Goal: Book appointment/travel/reservation

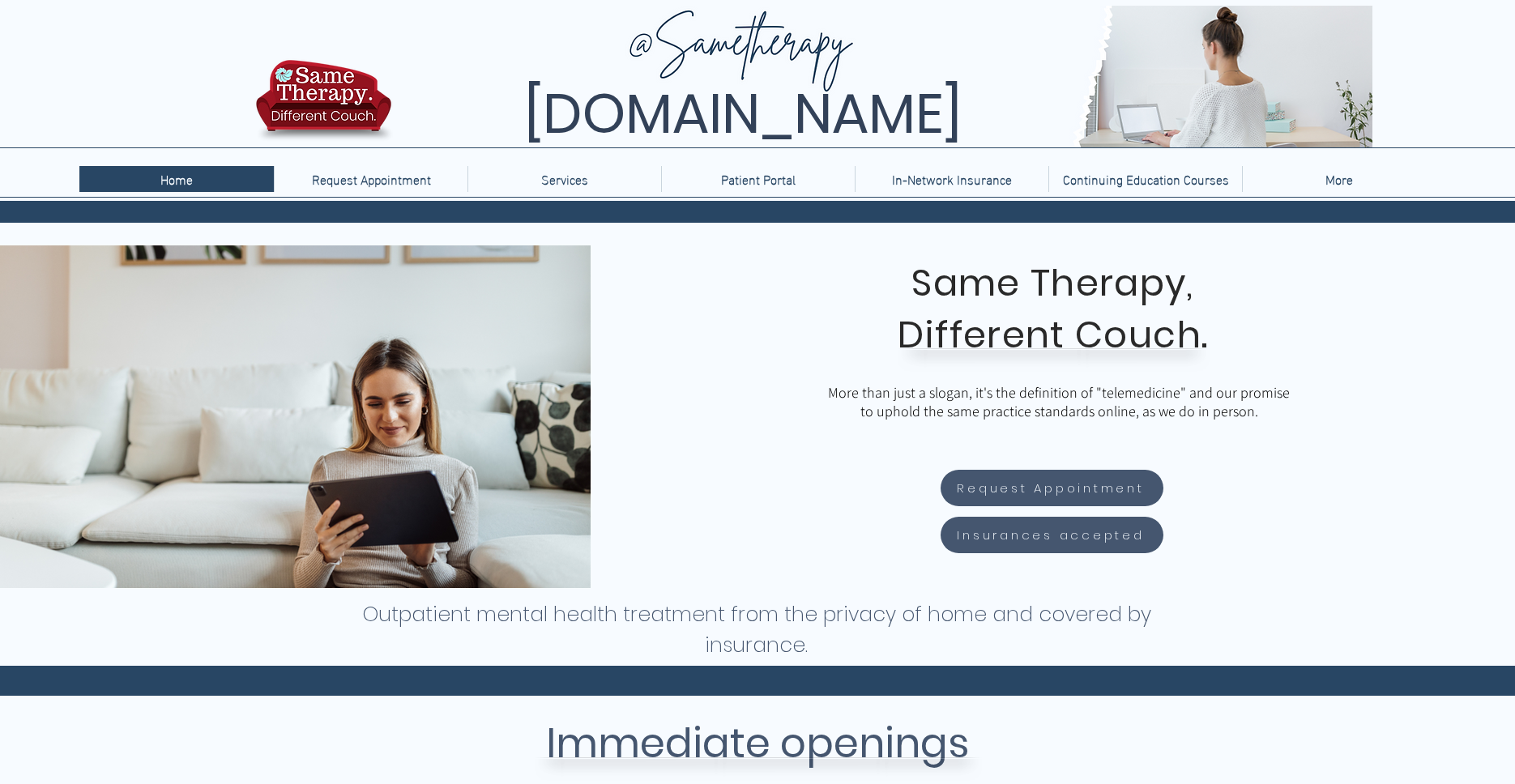
drag, startPoint x: 1071, startPoint y: 117, endPoint x: 419, endPoint y: 115, distance: 652.0
click at [524, 115] on span "[DOMAIN_NAME]" at bounding box center [743, 114] width 437 height 77
copy span "[DOMAIN_NAME]"
click at [559, 212] on p "Therapy" at bounding box center [564, 210] width 57 height 25
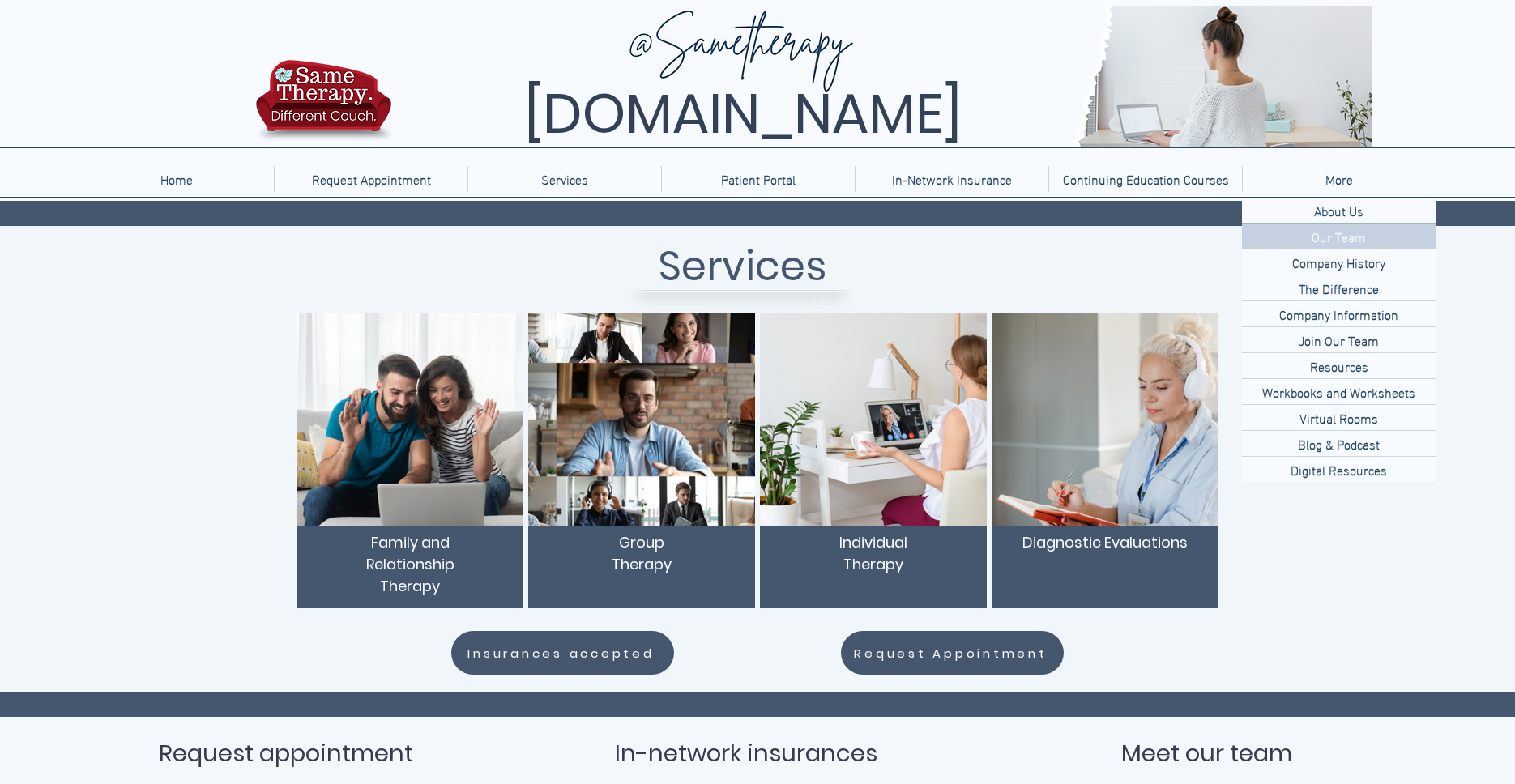
click at [1349, 231] on p "Our Team" at bounding box center [1339, 236] width 67 height 25
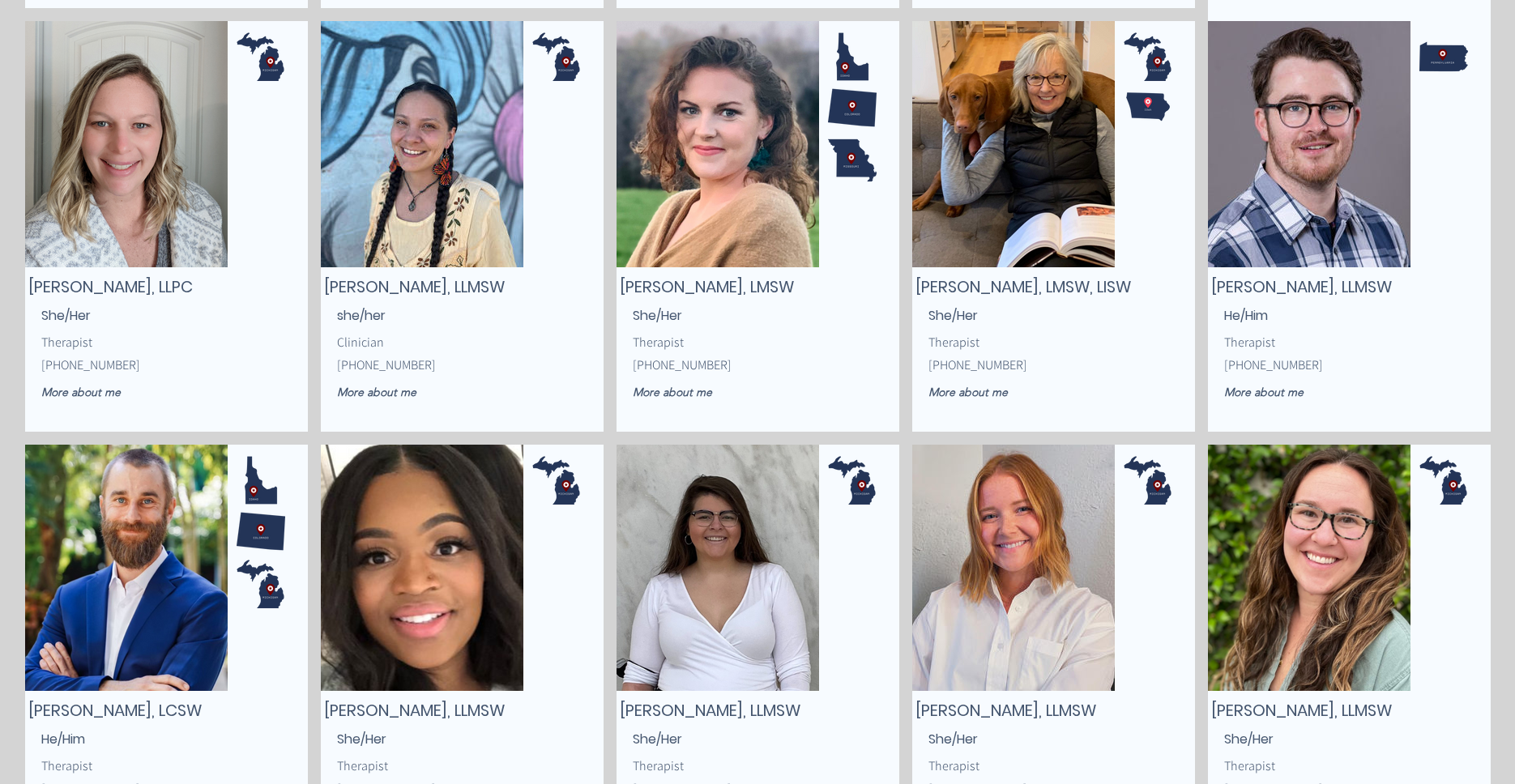
scroll to position [1782, 0]
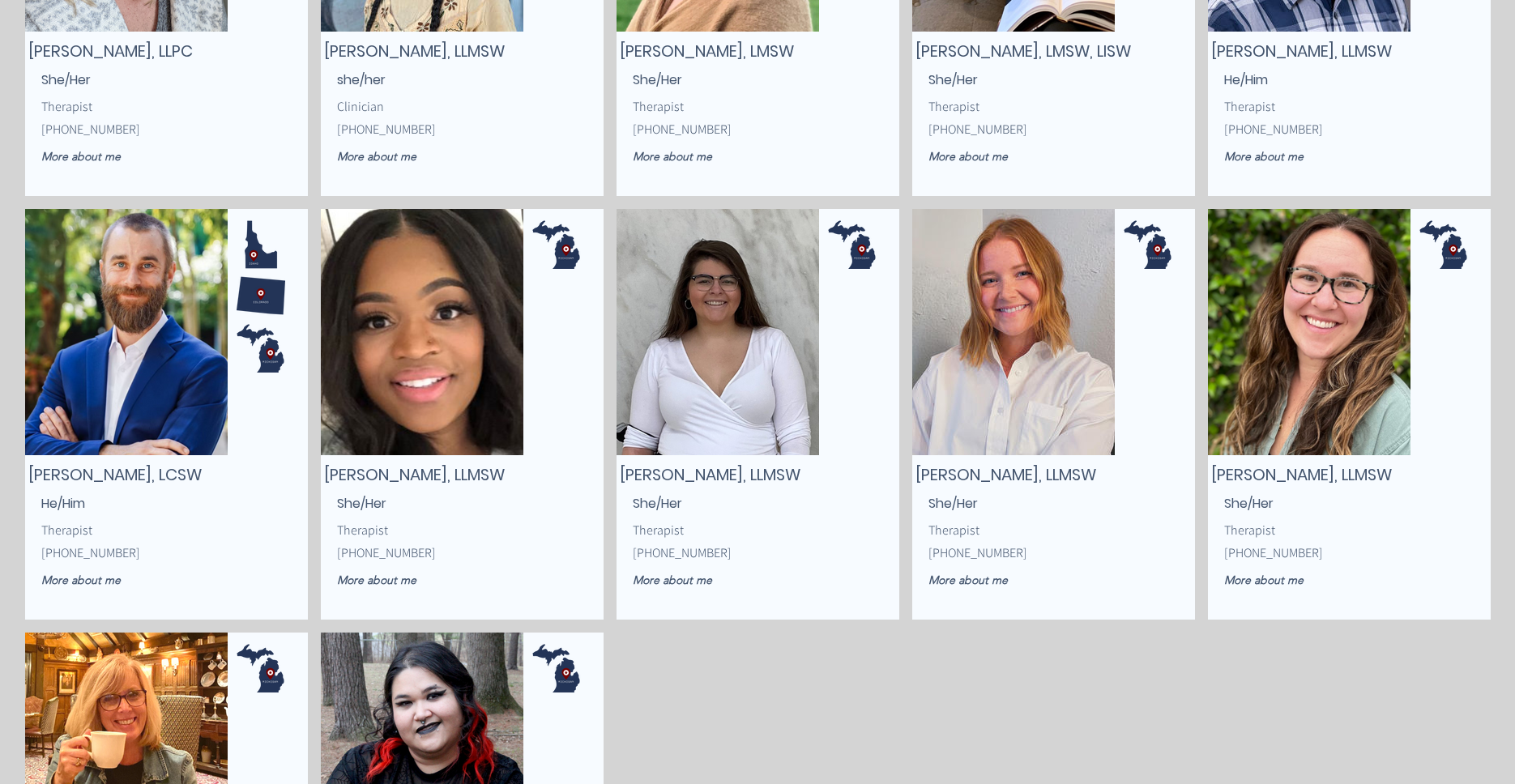
drag, startPoint x: 799, startPoint y: 471, endPoint x: 633, endPoint y: 474, distance: 166.0
click at [793, 477] on span "Alicia Hinojosa, LLMSW" at bounding box center [709, 474] width 181 height 22
drag, startPoint x: 794, startPoint y: 477, endPoint x: 687, endPoint y: 474, distance: 107.0
click at [628, 475] on span "Alicia Hinojosa, LLMSW" at bounding box center [709, 474] width 181 height 22
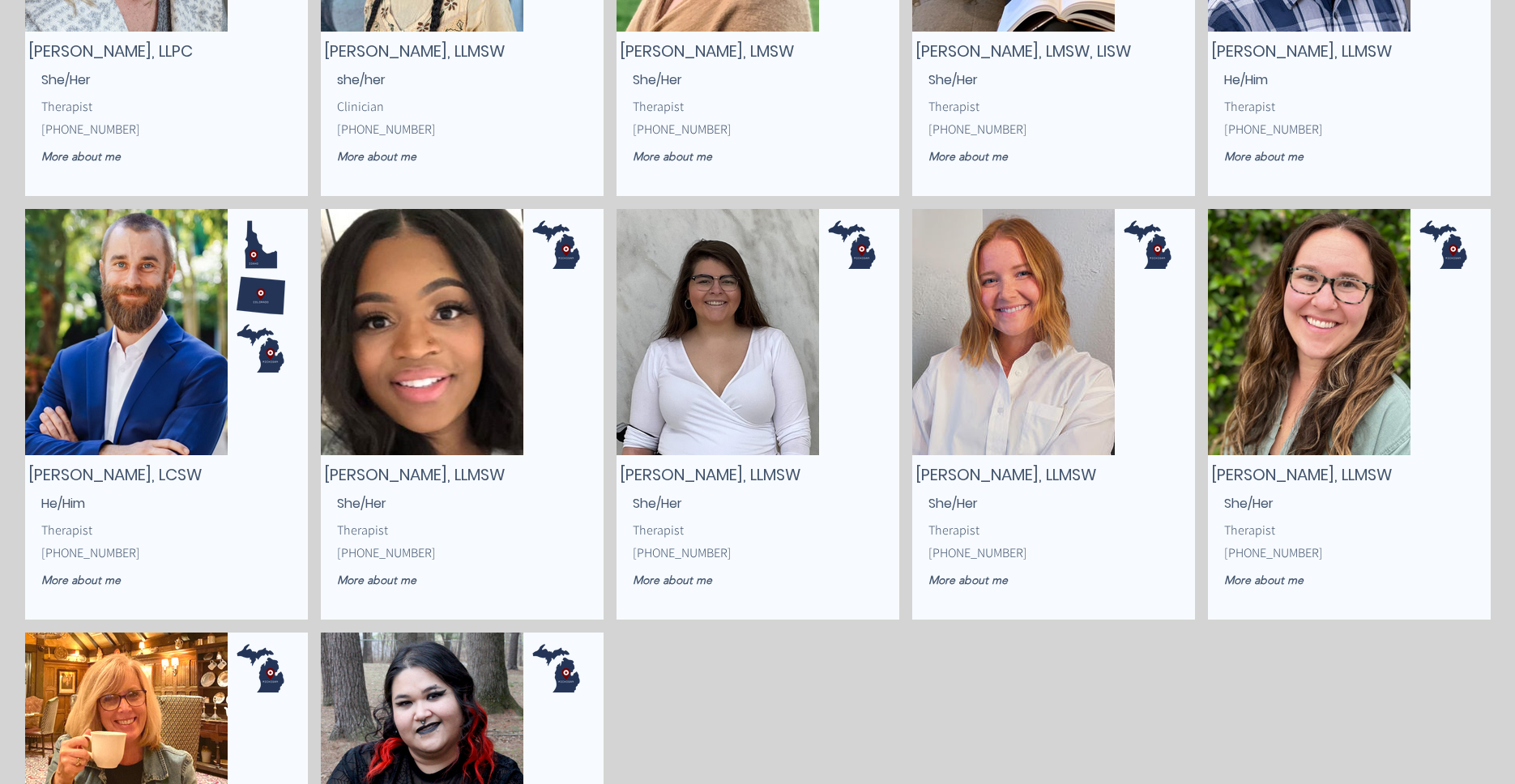
click at [714, 478] on span "Alicia Hinojosa, LLMSW" at bounding box center [709, 474] width 181 height 22
click at [738, 475] on span "Alicia Hinojosa, LLMSW" at bounding box center [709, 474] width 181 height 22
drag, startPoint x: 734, startPoint y: 474, endPoint x: 621, endPoint y: 474, distance: 113.0
click at [621, 474] on span "Alicia Hinojosa, LLMSW" at bounding box center [709, 474] width 181 height 22
copy span "Alicia Hinojosa"
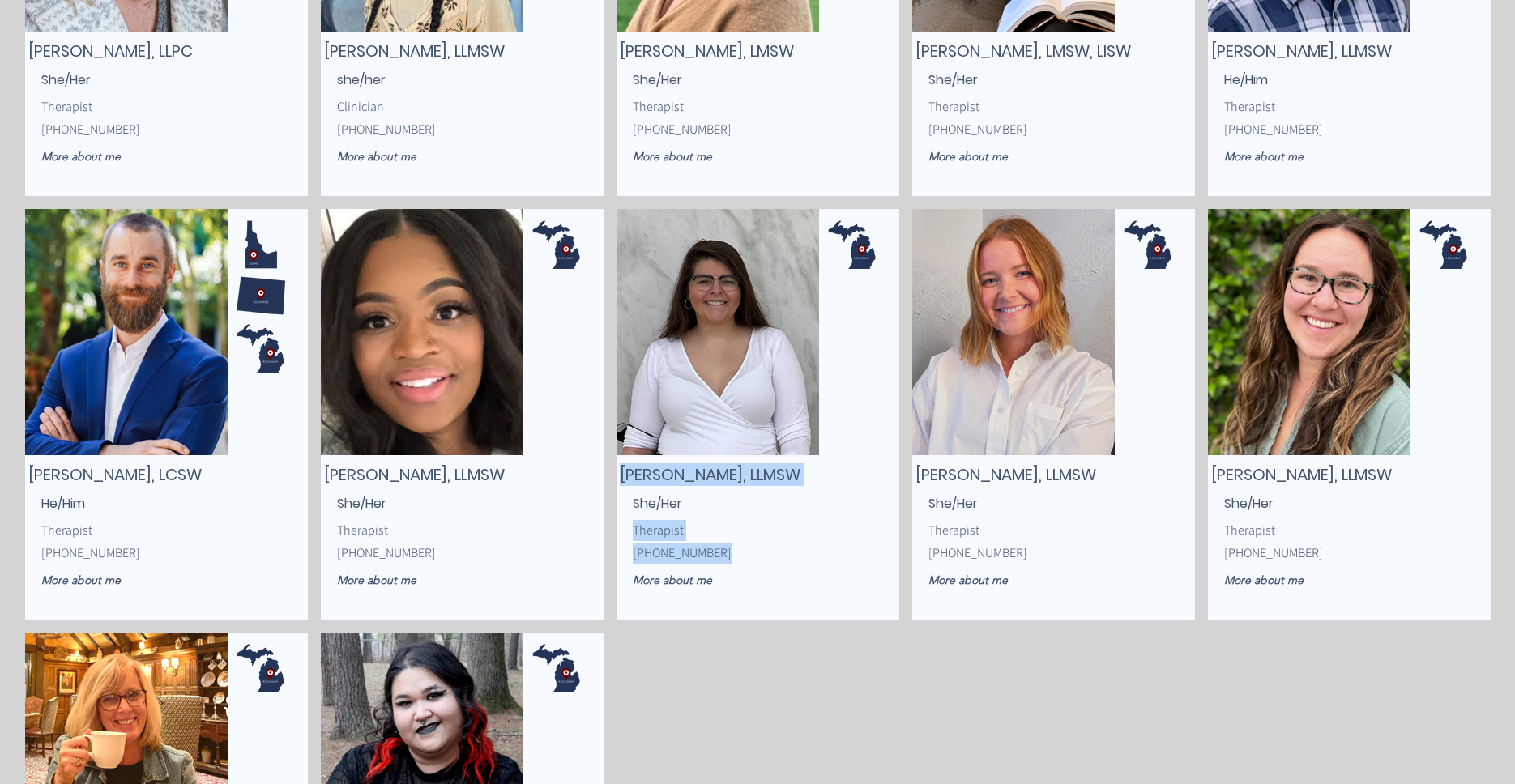
drag, startPoint x: 721, startPoint y: 554, endPoint x: 625, endPoint y: 560, distance: 96.2
click at [625, 560] on div "Alicia Hinojosa, LLMSW Therapist (616) 500-0380 More about me She/Her" at bounding box center [758, 414] width 283 height 410
click at [693, 547] on span "(616) 500-0380" at bounding box center [682, 553] width 99 height 17
click at [709, 553] on p "(616) 500-0380" at bounding box center [738, 553] width 211 height 21
drag, startPoint x: 705, startPoint y: 558, endPoint x: 638, endPoint y: 558, distance: 67.0
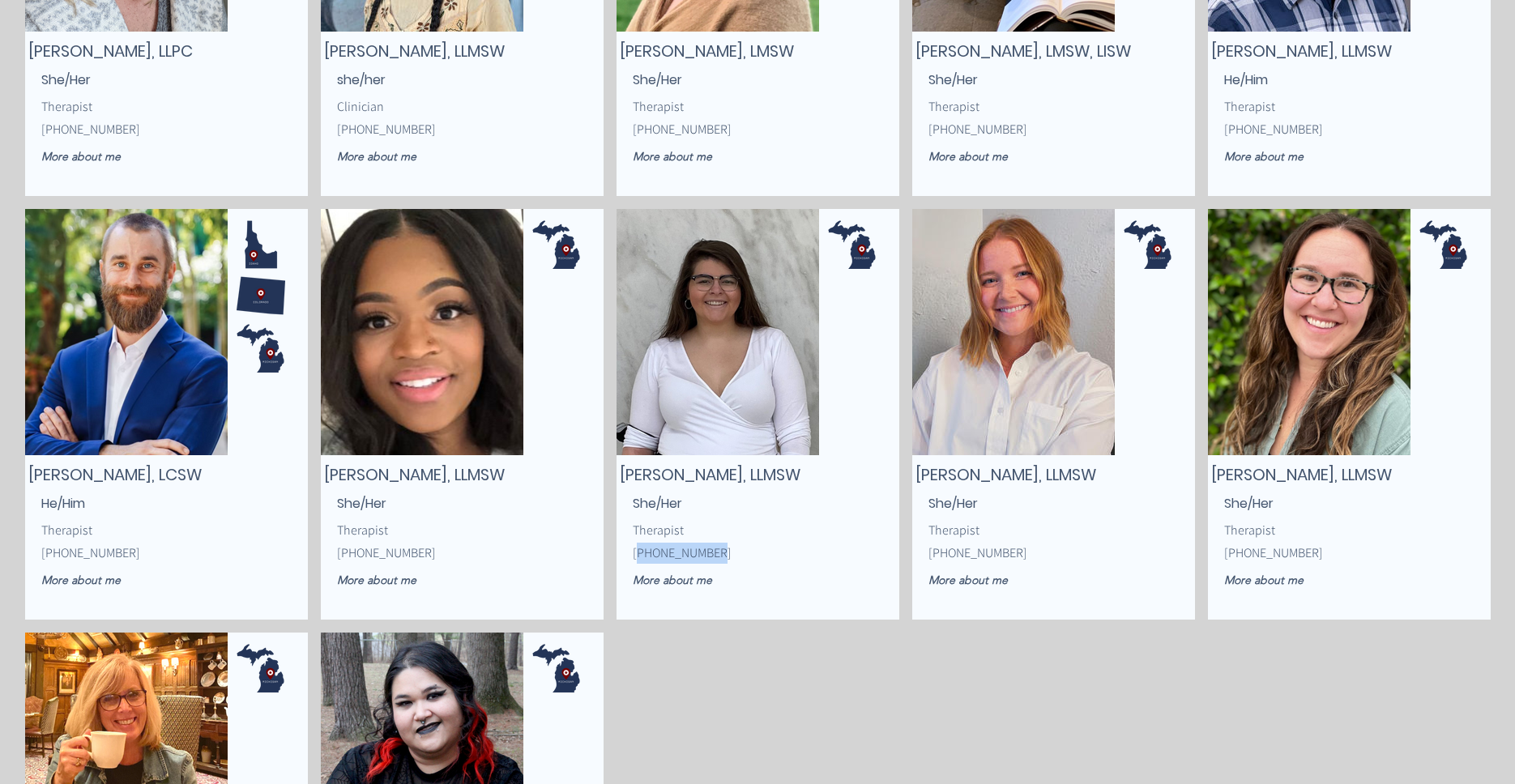
click at [638, 558] on span "(616) 500-0380" at bounding box center [682, 553] width 99 height 17
click at [707, 553] on span "(616) 500-0380" at bounding box center [682, 553] width 99 height 17
drag, startPoint x: 708, startPoint y: 553, endPoint x: 636, endPoint y: 554, distance: 72.0
click at [633, 557] on span "(616) 500-0380" at bounding box center [682, 553] width 99 height 17
copy span "(616) 500-0380"
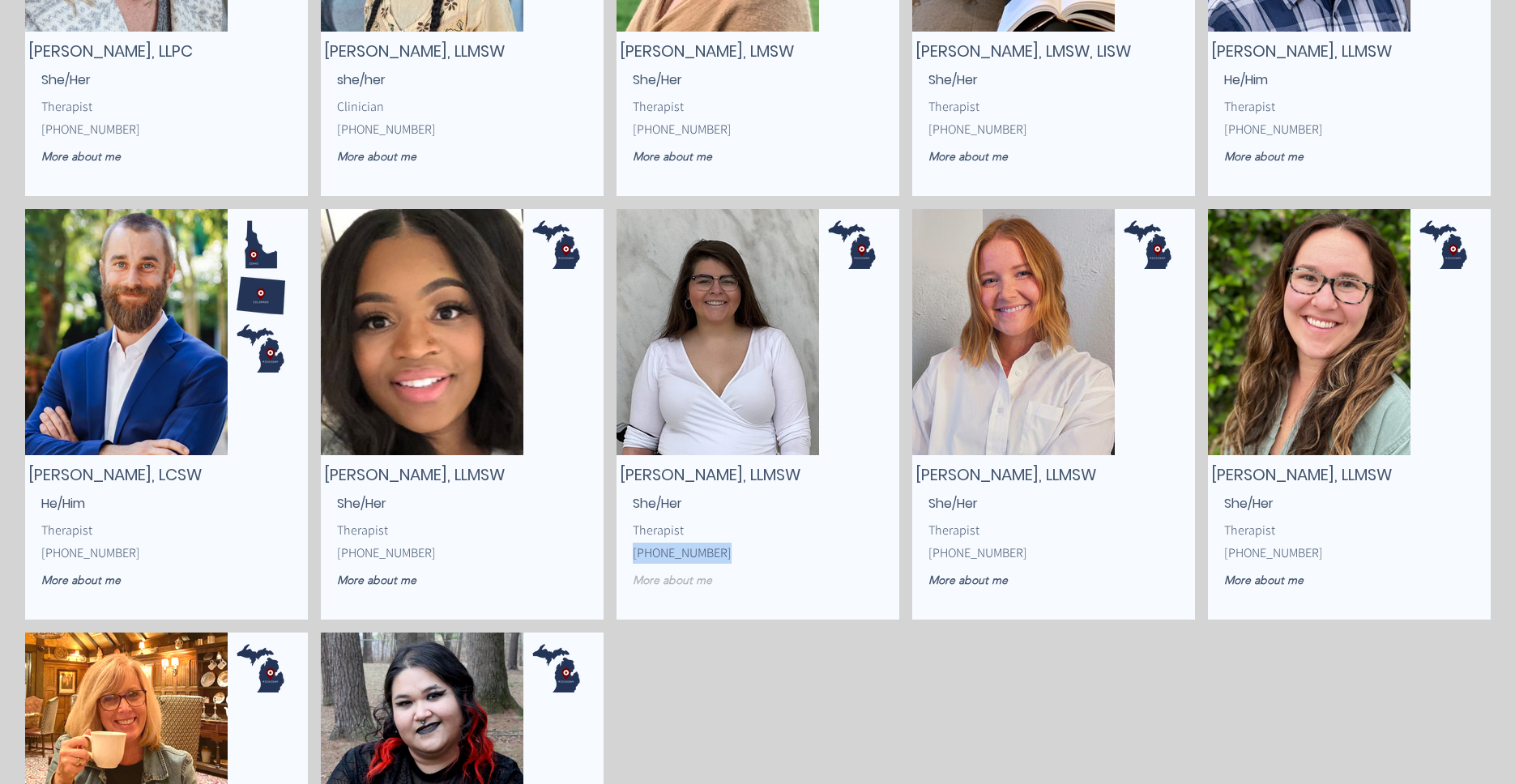
click at [680, 580] on span "More about me" at bounding box center [672, 580] width 79 height 15
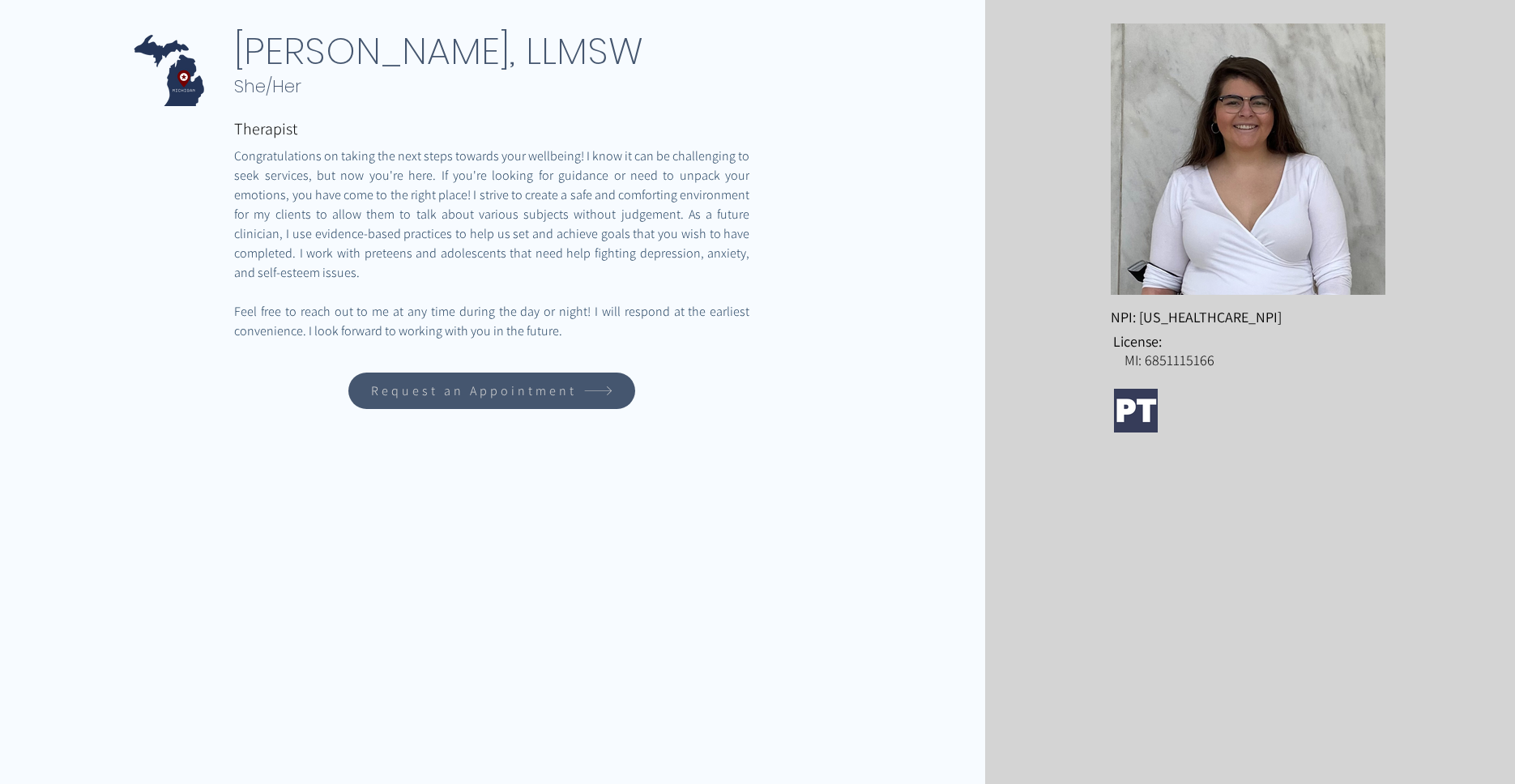
scroll to position [324, 0]
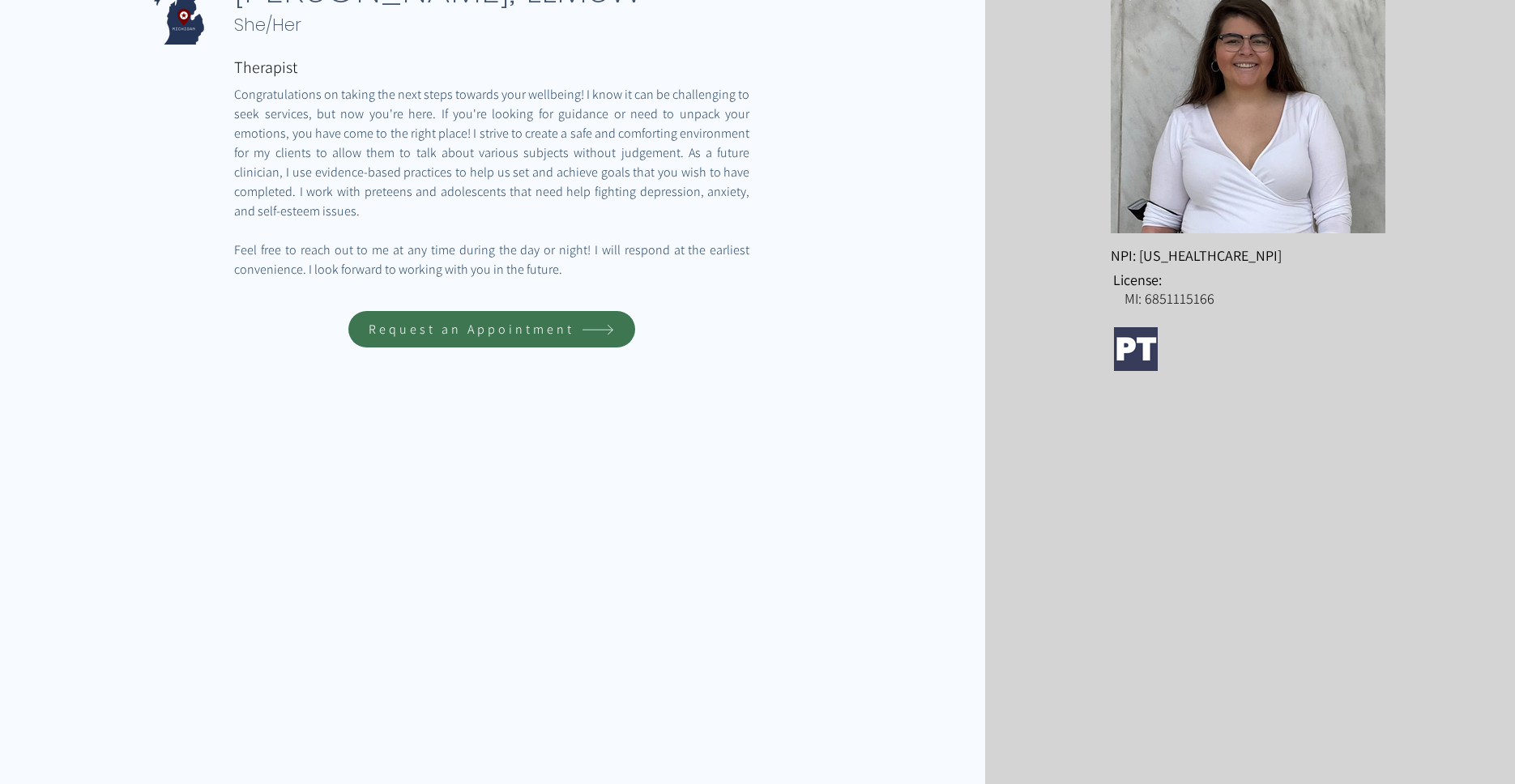
click at [509, 322] on span "Request an Appointment" at bounding box center [471, 329] width 206 height 17
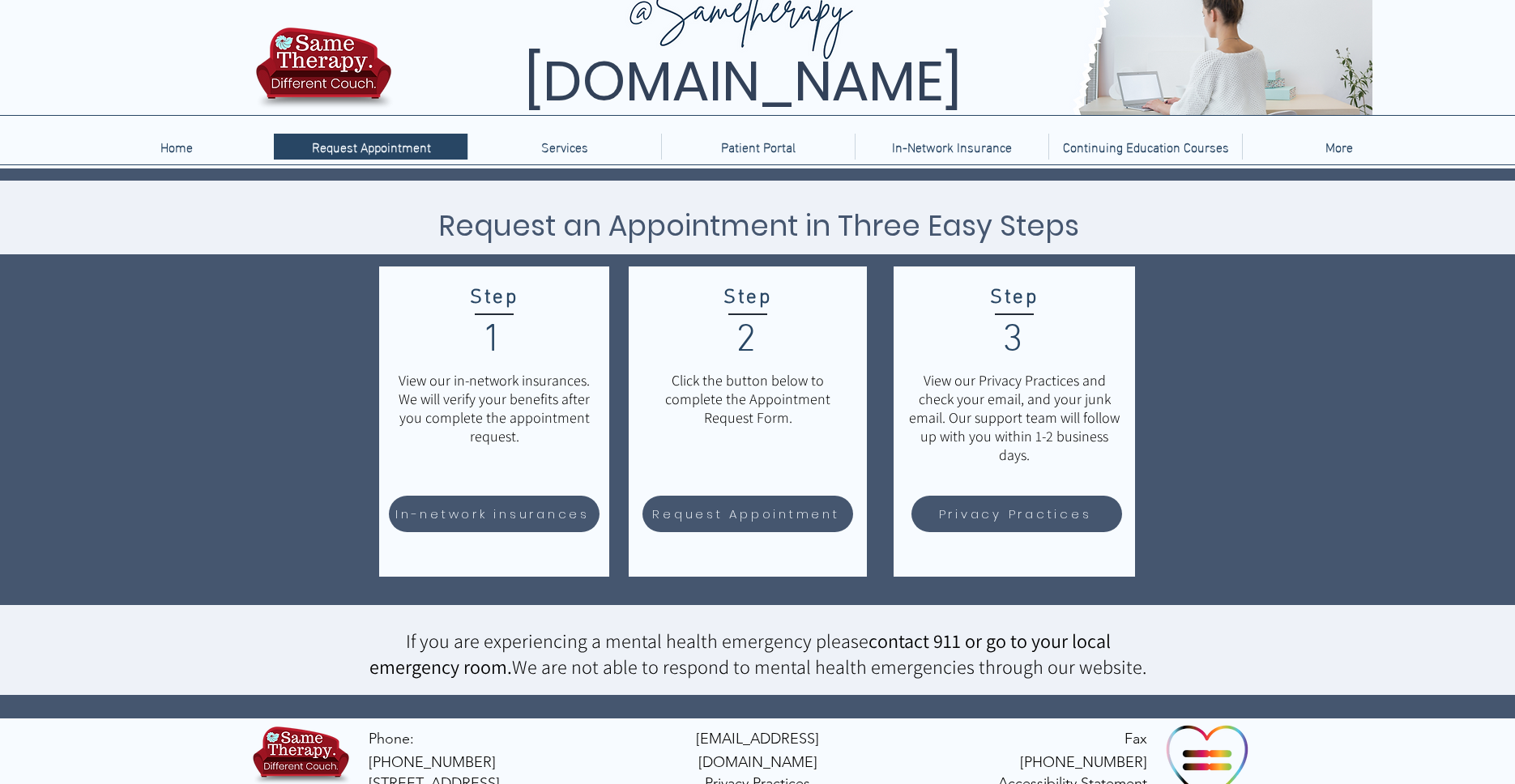
scroll to position [57, 0]
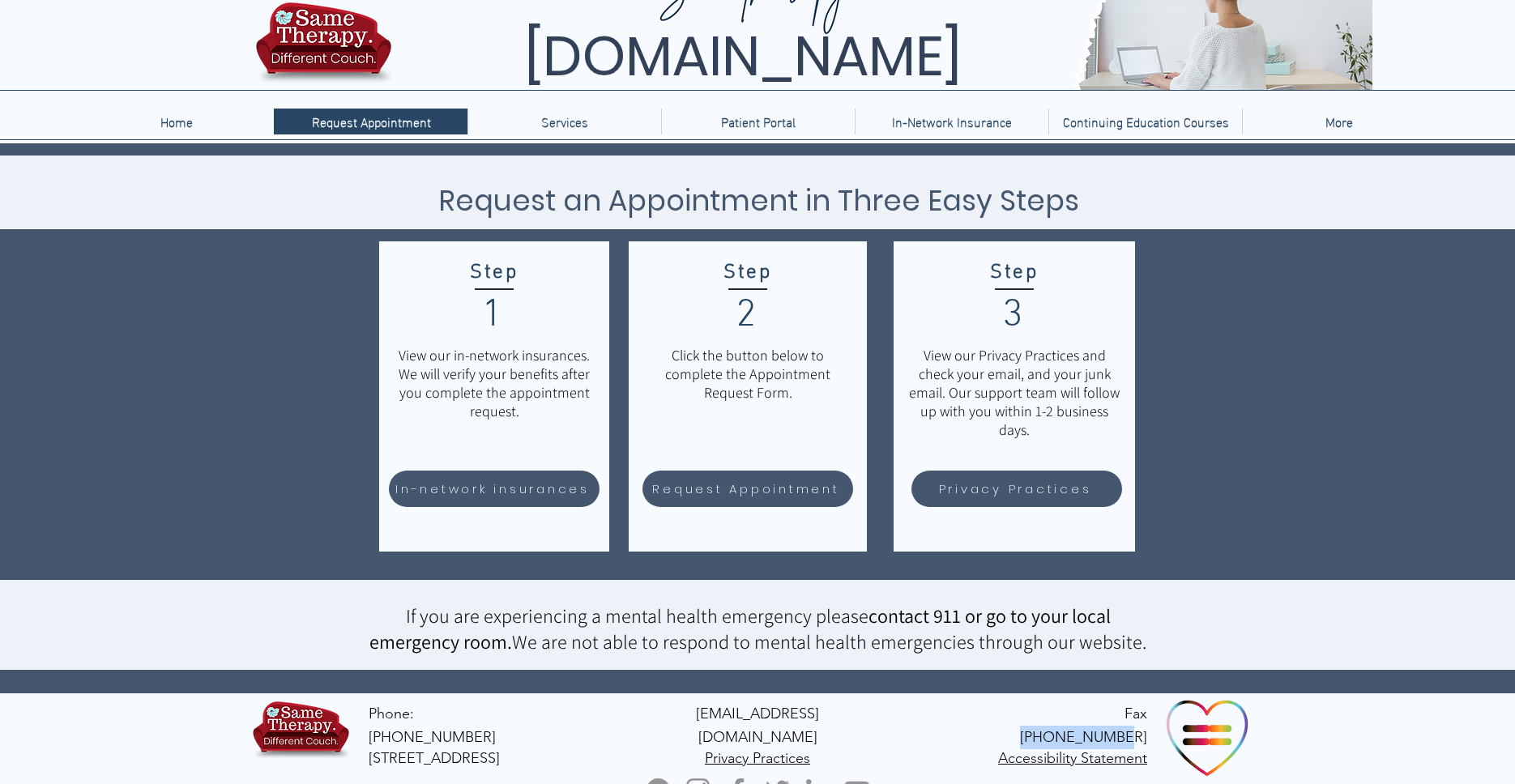
drag, startPoint x: 1148, startPoint y: 714, endPoint x: 1065, endPoint y: 717, distance: 83.1
click at [1065, 717] on div "Phone: 616.327.2405 PO Box 26 Belmont, MI 49306 info@tbhus.com Privacy Practice…" at bounding box center [758, 749] width 1515 height 112
copy span "616.259.4214"
drag, startPoint x: 579, startPoint y: 739, endPoint x: 366, endPoint y: 739, distance: 213.0
click at [366, 739] on div "Phone: 616.327.2405 PO Box 26 Belmont, MI 49306 info@tbhus.com Privacy Practice…" at bounding box center [758, 749] width 1515 height 112
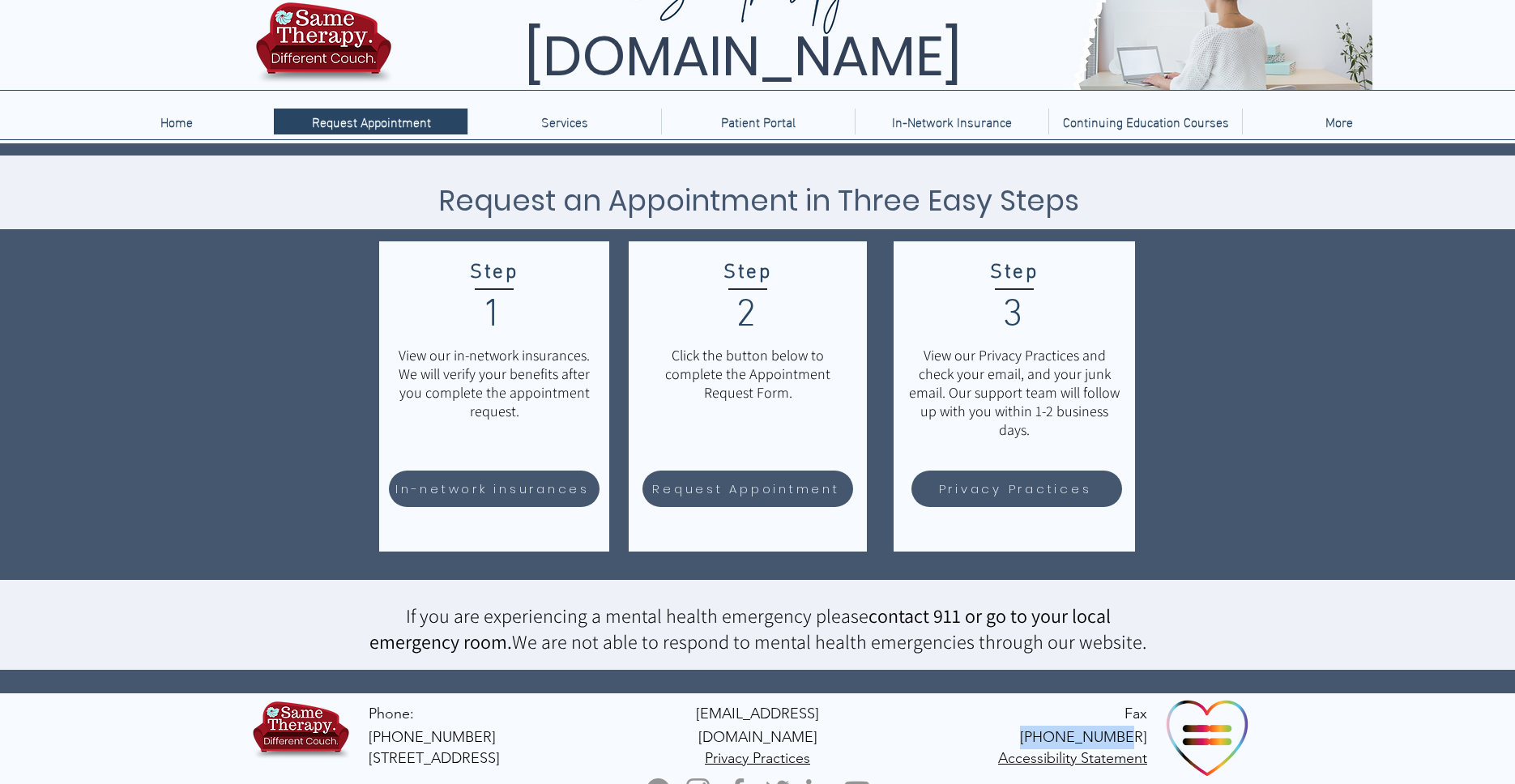
copy span "[STREET_ADDRESS]"
drag, startPoint x: 823, startPoint y: 712, endPoint x: 701, endPoint y: 720, distance: 122.3
click at [701, 720] on p "[EMAIL_ADDRESS][DOMAIN_NAME]" at bounding box center [757, 726] width 156 height 47
copy span "[EMAIL_ADDRESS][DOMAIN_NAME]"
